Goal: Information Seeking & Learning: Stay updated

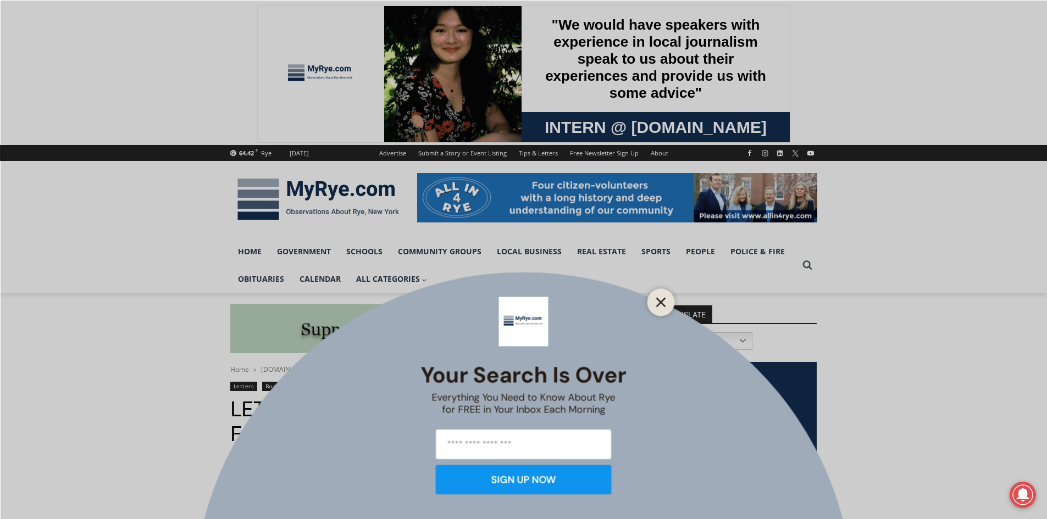
click at [662, 301] on line "Close" at bounding box center [661, 302] width 8 height 8
